Goal: Check status: Check status

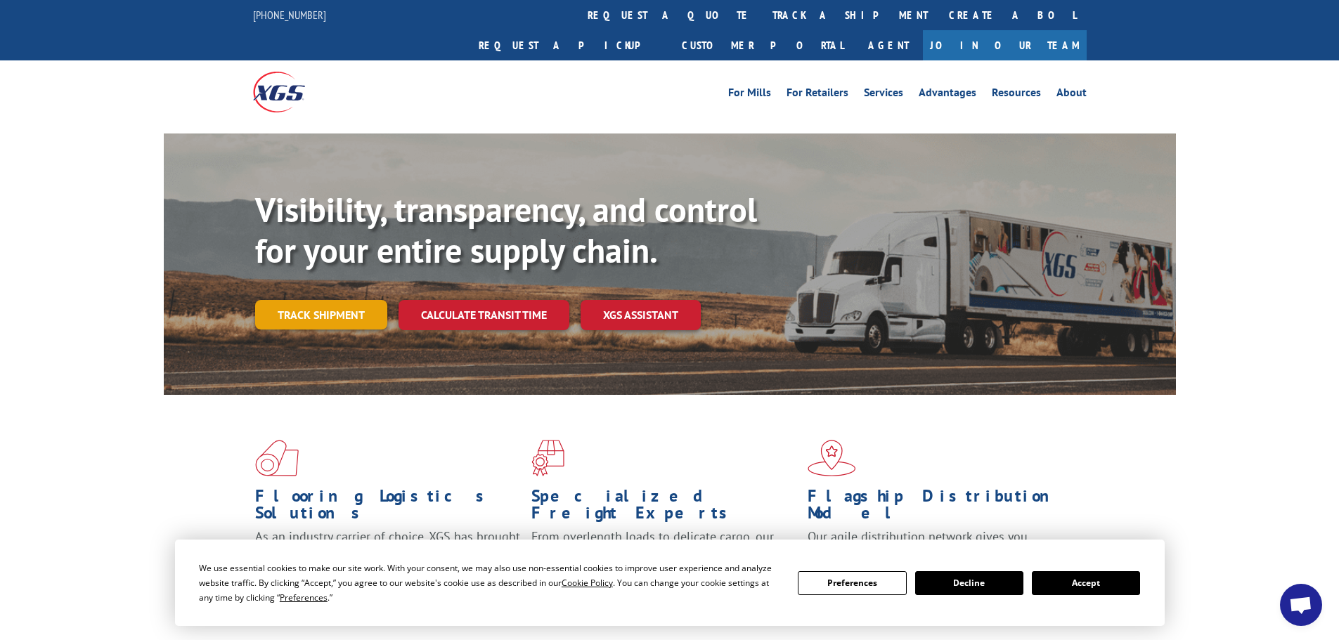
click at [335, 300] on link "Track shipment" at bounding box center [321, 315] width 132 height 30
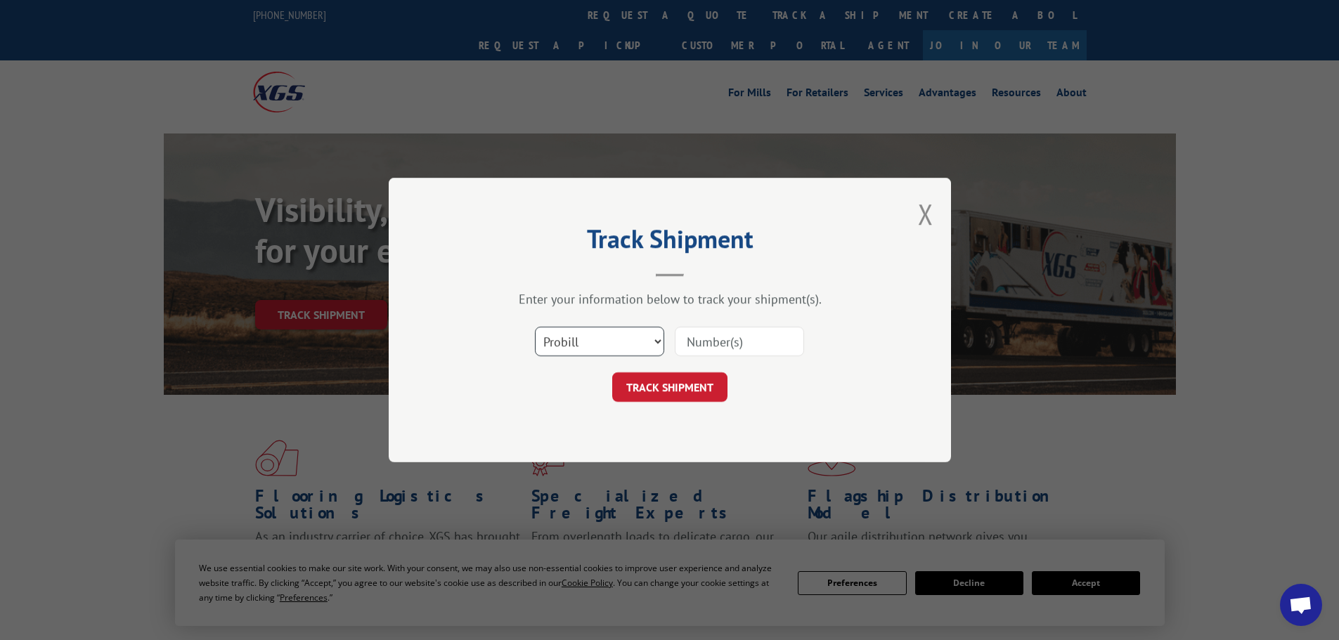
click at [653, 337] on select "Select category... Probill BOL PO" at bounding box center [599, 342] width 129 height 30
select select "bol"
click at [535, 327] on select "Select category... Probill BOL PO" at bounding box center [599, 342] width 129 height 30
paste input "7046026"
type input "7046026"
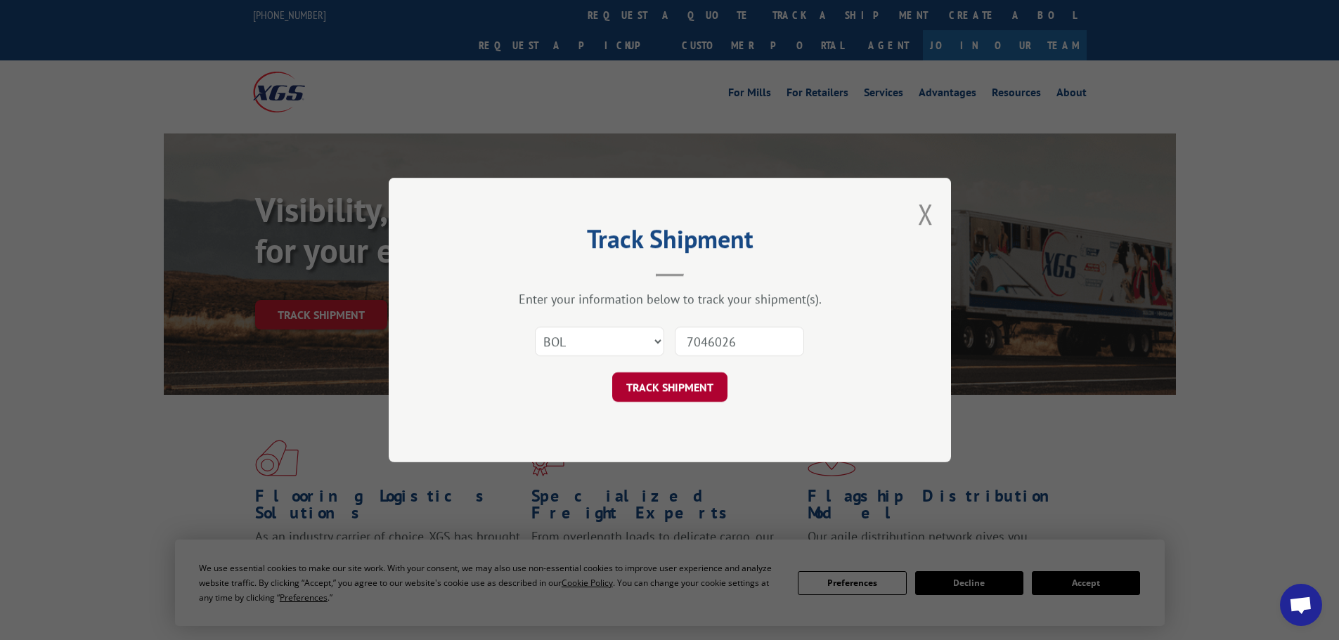
click at [678, 385] on button "TRACK SHIPMENT" at bounding box center [669, 388] width 115 height 30
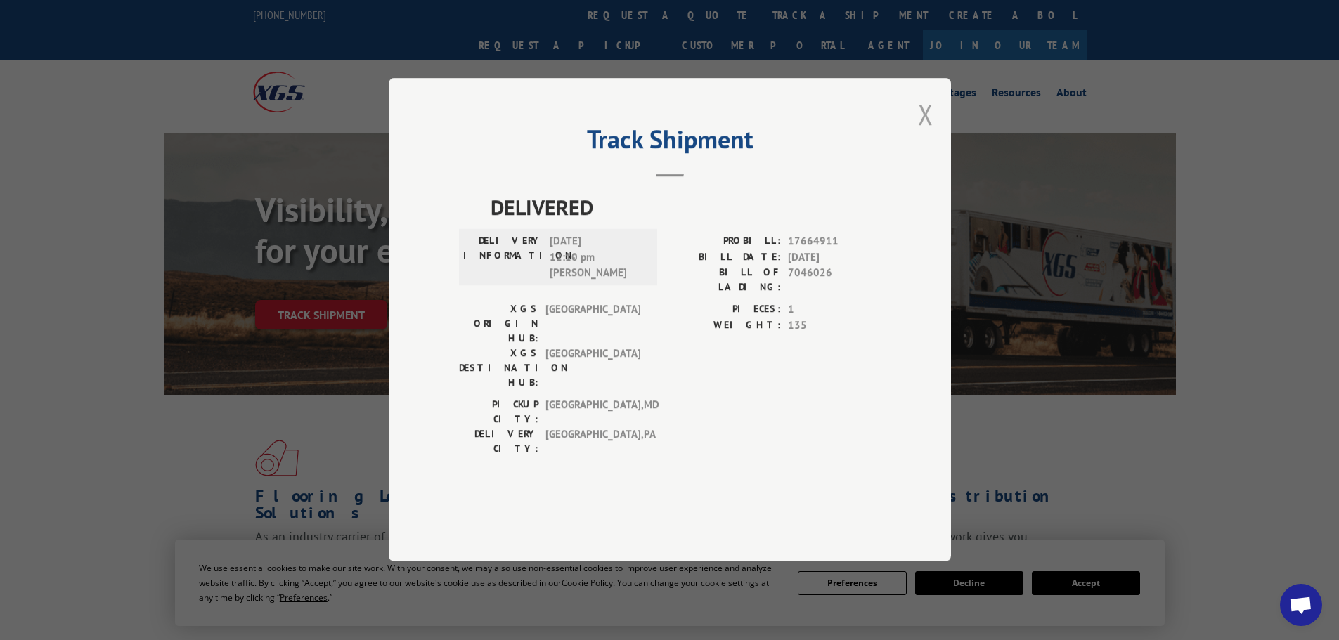
click at [925, 133] on button "Close modal" at bounding box center [925, 114] width 15 height 37
